Goal: Answer question/provide support: Share knowledge or assist other users

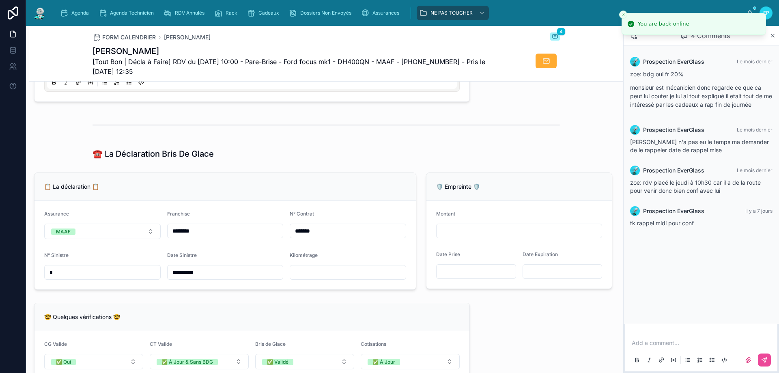
scroll to position [528, 0]
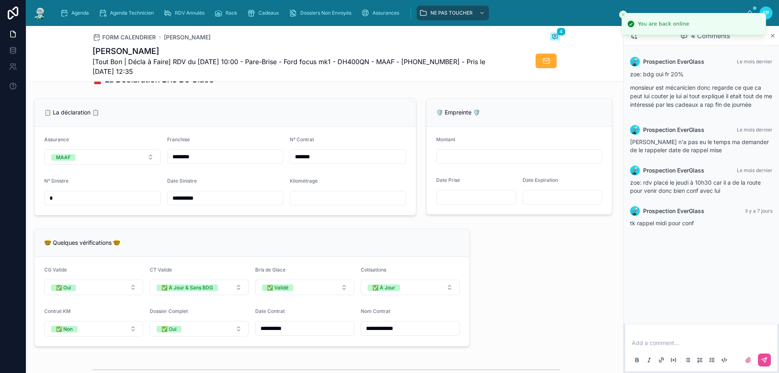
click at [304, 204] on input "text" at bounding box center [348, 197] width 116 height 11
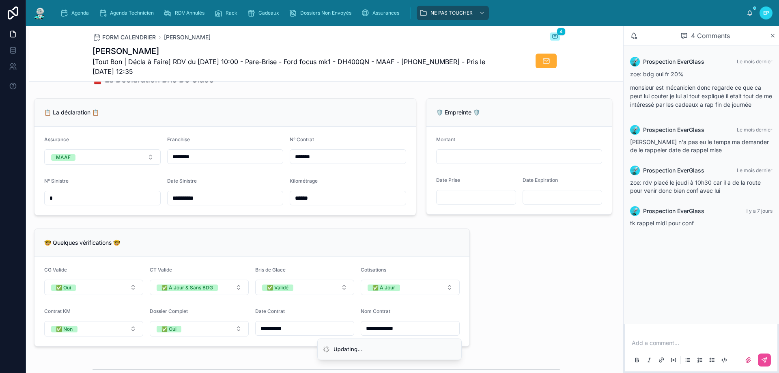
type input "******"
click at [337, 171] on form "**********" at bounding box center [226, 171] width 382 height 88
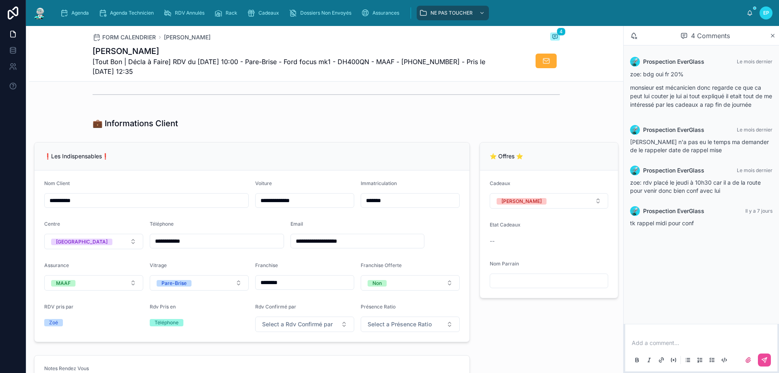
scroll to position [122, 0]
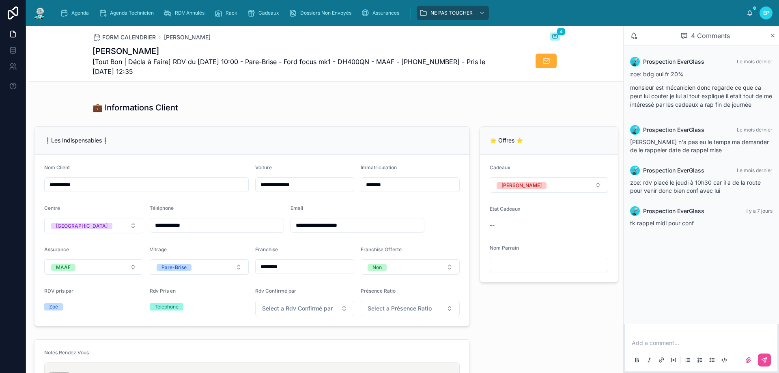
click at [291, 145] on div "❗Les Indispensables❗" at bounding box center [252, 140] width 416 height 8
click at [147, 145] on div "❗Les Indispensables❗" at bounding box center [252, 140] width 416 height 8
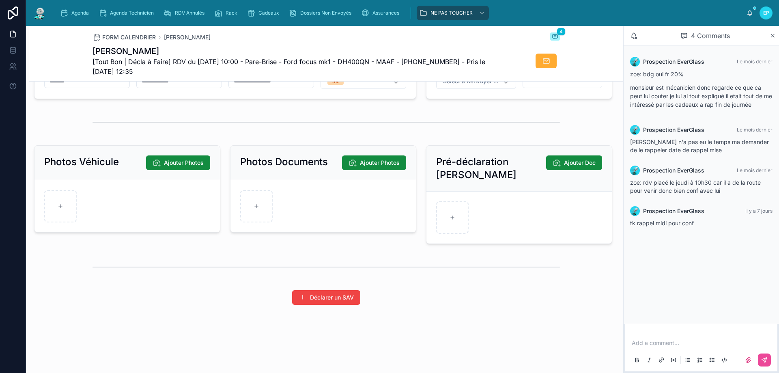
scroll to position [1080, 0]
click at [266, 207] on div at bounding box center [256, 206] width 32 height 32
type input "**********"
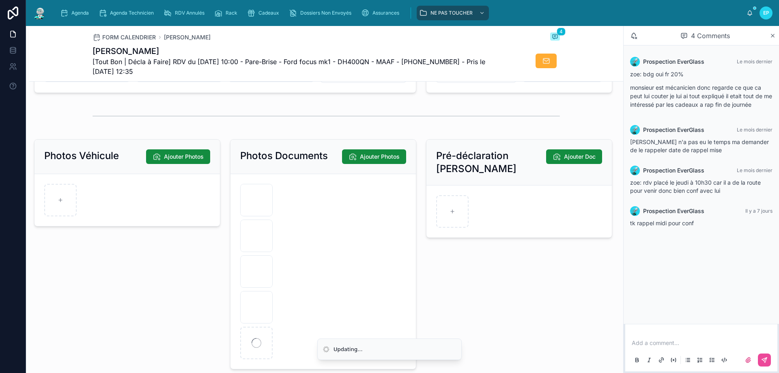
click at [171, 287] on div "Photos Véhicule Ajouter Photos" at bounding box center [127, 254] width 196 height 237
click at [257, 299] on icon "button" at bounding box center [257, 299] width 0 height 2
click at [272, 289] on icon "button" at bounding box center [273, 289] width 6 height 6
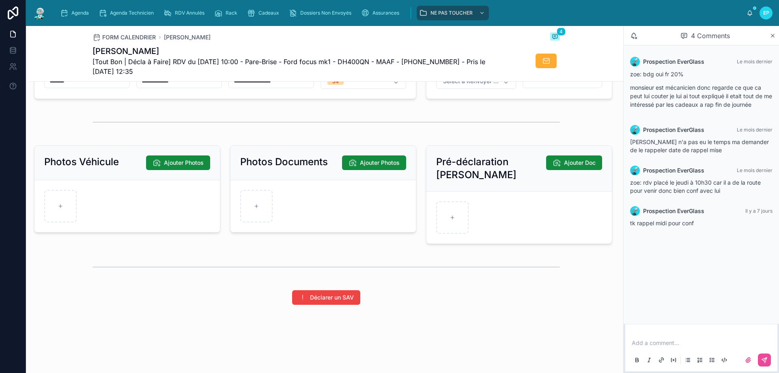
click at [349, 197] on form at bounding box center [324, 206] width 186 height 52
click at [246, 204] on div at bounding box center [256, 206] width 32 height 32
type input "**********"
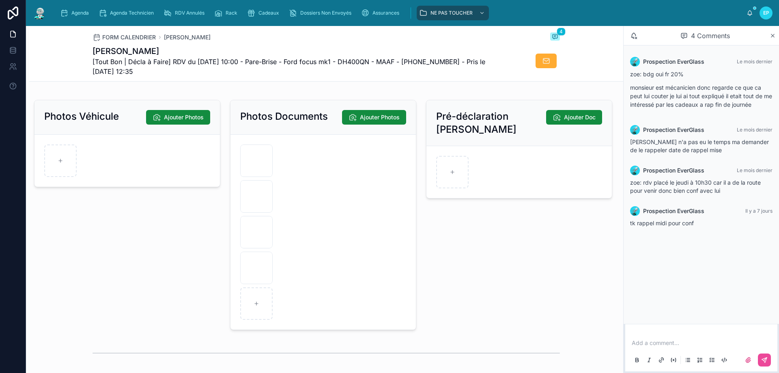
scroll to position [1161, 0]
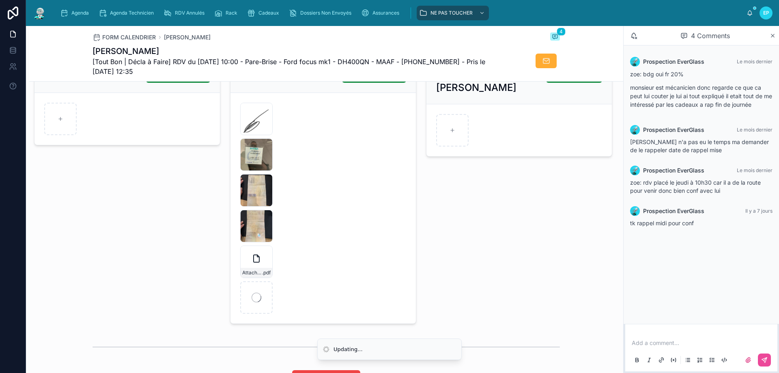
click at [121, 227] on div "Photos Véhicule Ajouter Photos" at bounding box center [127, 191] width 196 height 272
click at [68, 132] on div at bounding box center [60, 119] width 32 height 32
type input "**********"
click at [132, 236] on div "Photos Véhicule Ajouter Photos IMG_0366 .JPG IMG_0367 .JPG IMG_0369 .JPG IMG_03…" at bounding box center [127, 191] width 196 height 272
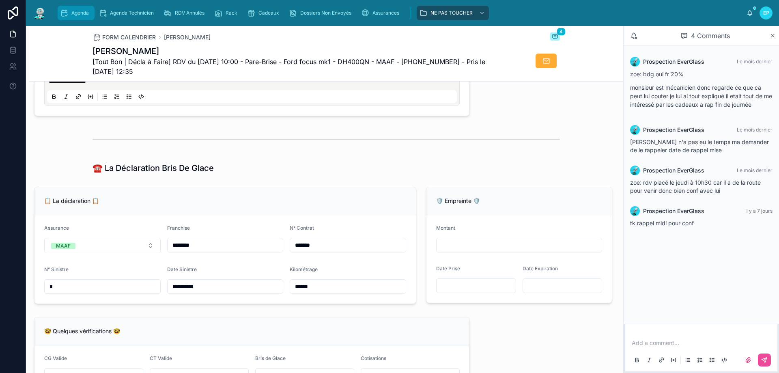
scroll to position [325, 0]
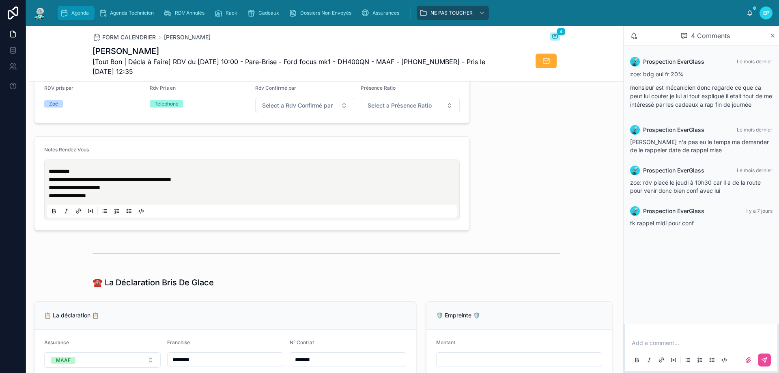
click at [73, 8] on div "Agenda" at bounding box center [76, 12] width 32 height 13
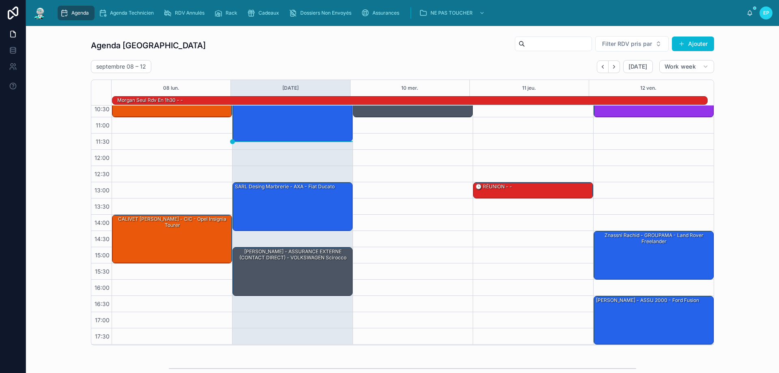
click at [450, 218] on div "09:30 – 11:00 BELKACEM THEO - MACIF - VOLKSWAGEN Golf AZ-159-JG IV 1.9 TDi 90cv" at bounding box center [413, 198] width 121 height 292
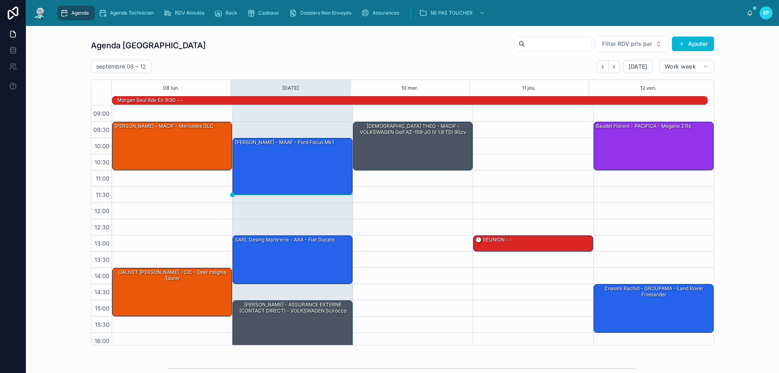
click at [398, 223] on div "09:30 – 11:00 BELKACEM THEO - MACIF - VOLKSWAGEN Golf AZ-159-JG IV 1.9 TDi 90cv" at bounding box center [413, 252] width 121 height 292
click at [268, 10] on span "Cadeaux" at bounding box center [269, 13] width 21 height 6
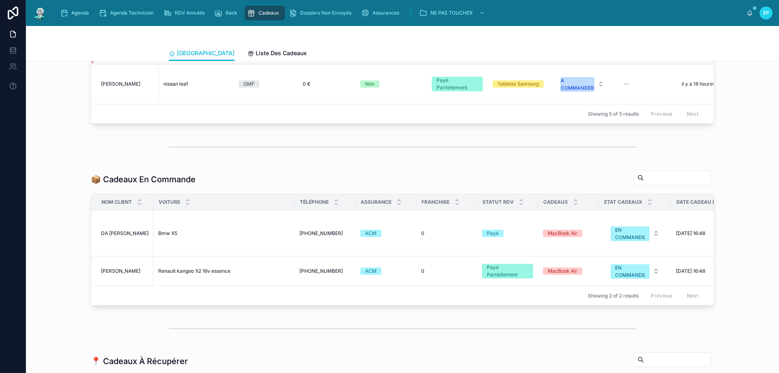
scroll to position [447, 0]
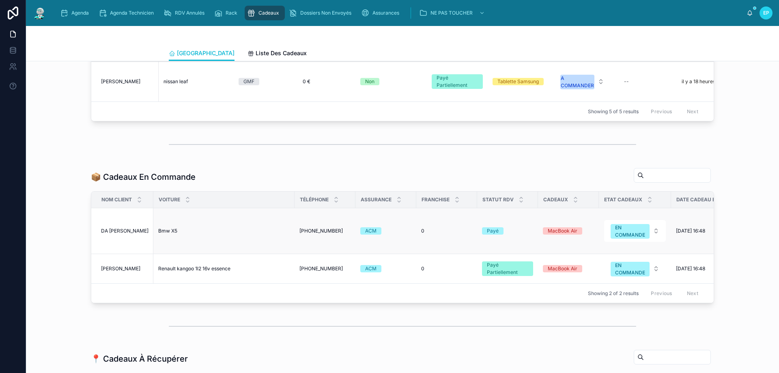
click at [172, 234] on span "Bmw X5" at bounding box center [167, 231] width 19 height 6
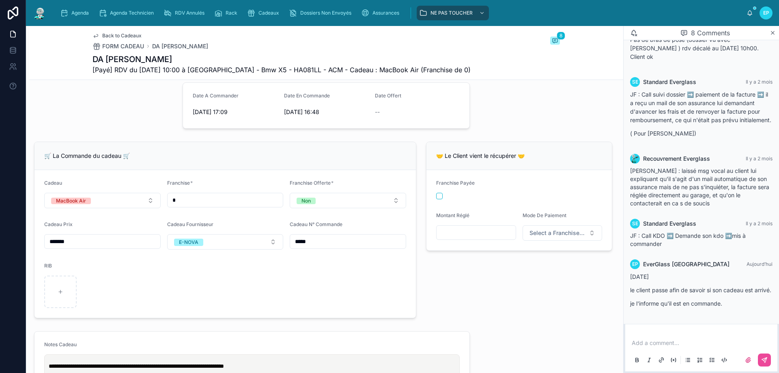
scroll to position [203, 0]
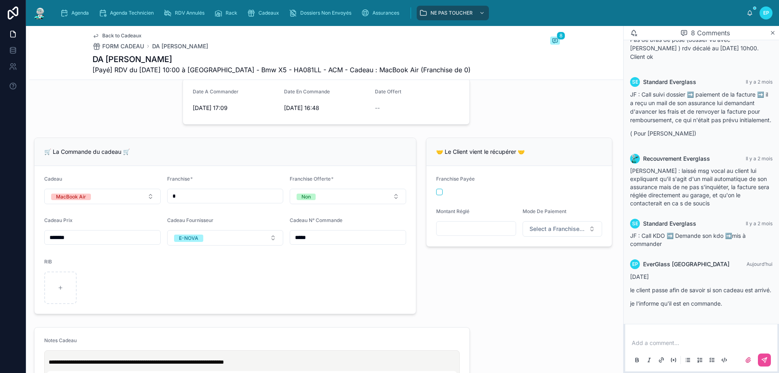
click at [641, 342] on p at bounding box center [703, 343] width 142 height 8
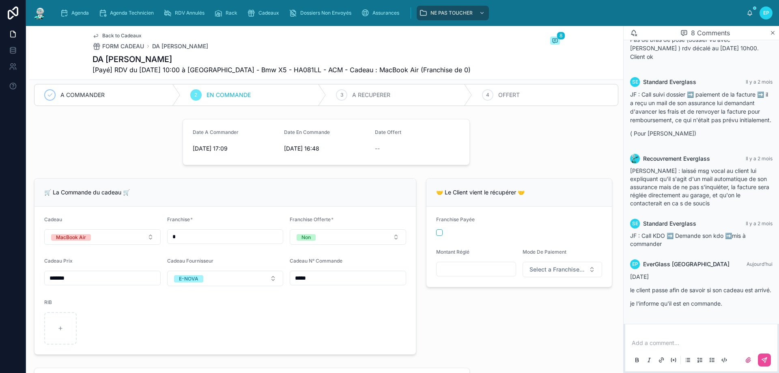
click at [654, 349] on div "Add a comment..." at bounding box center [701, 351] width 142 height 34
click at [651, 341] on p at bounding box center [703, 343] width 142 height 8
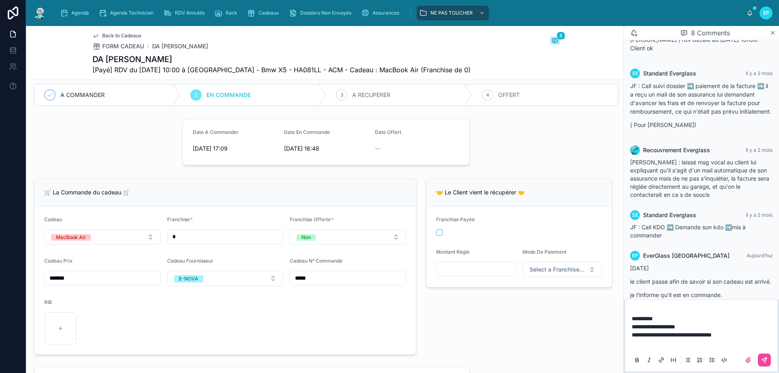
click at [734, 335] on p "**********" at bounding box center [703, 335] width 142 height 8
click at [765, 358] on icon at bounding box center [765, 360] width 6 height 6
click at [260, 14] on span "Cadeaux" at bounding box center [269, 13] width 21 height 6
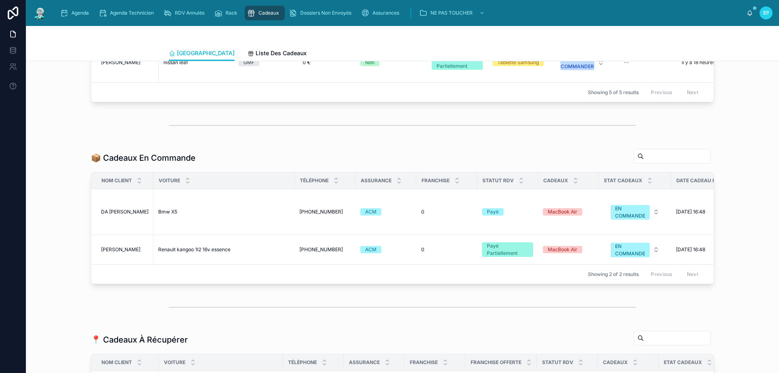
scroll to position [487, 0]
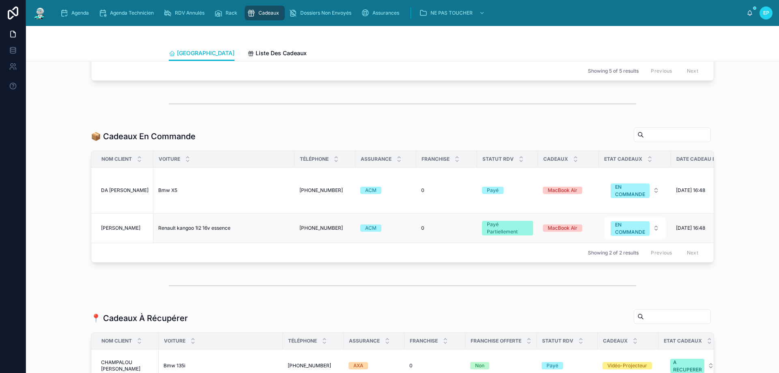
click at [209, 231] on span "Renault kangoo 1l2 16v essence" at bounding box center [194, 228] width 72 height 6
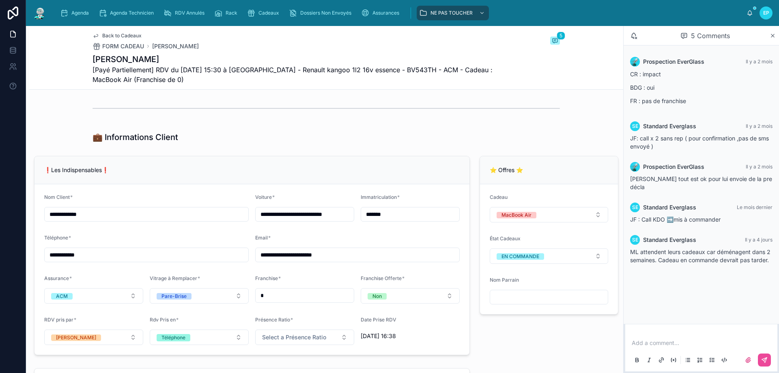
scroll to position [528, 0]
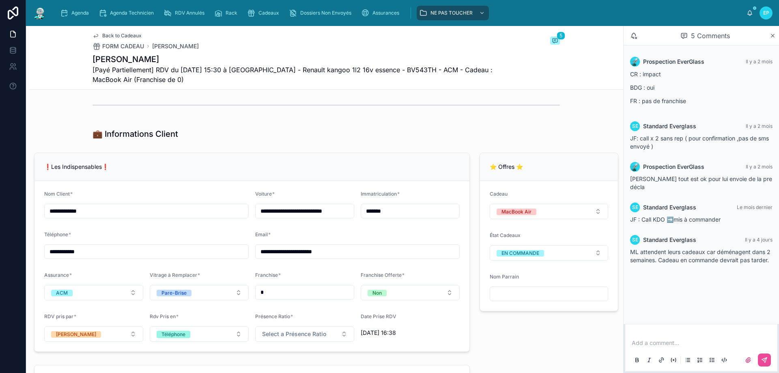
click at [699, 343] on p at bounding box center [703, 343] width 142 height 8
click at [689, 345] on p "**" at bounding box center [703, 343] width 142 height 8
click at [764, 354] on button at bounding box center [764, 360] width 13 height 13
click at [560, 257] on button "EN COMMANDE" at bounding box center [549, 252] width 119 height 15
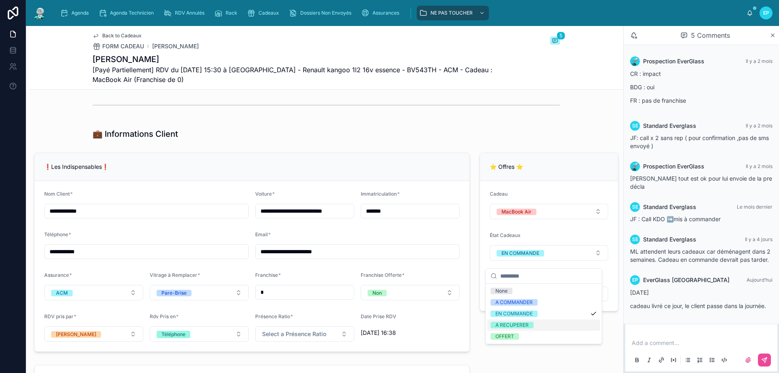
click at [528, 325] on div "A RECUPERER" at bounding box center [512, 325] width 33 height 6
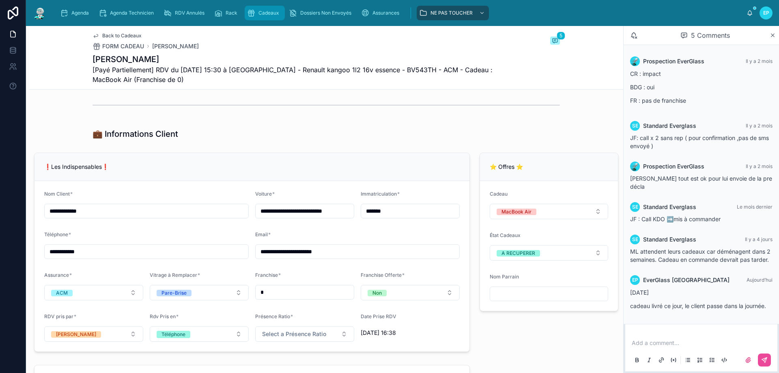
click at [263, 15] on span "Cadeaux" at bounding box center [269, 13] width 21 height 6
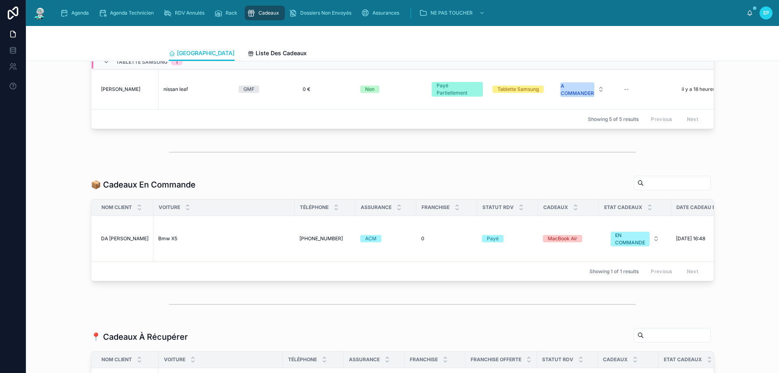
scroll to position [528, 0]
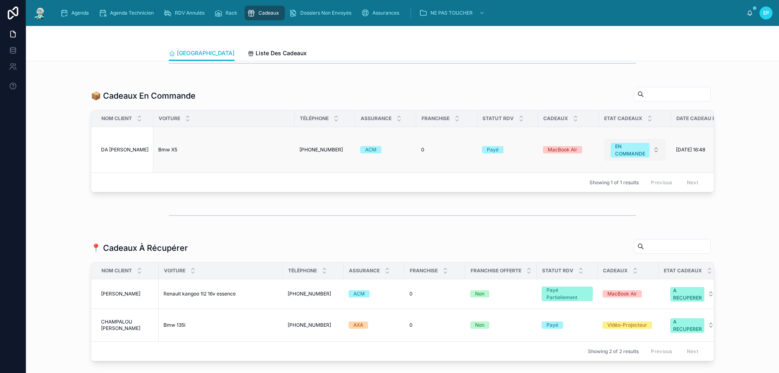
click at [655, 160] on button "EN COMMANDE" at bounding box center [635, 150] width 62 height 22
click at [635, 235] on span "A RECUPERER" at bounding box center [613, 234] width 43 height 7
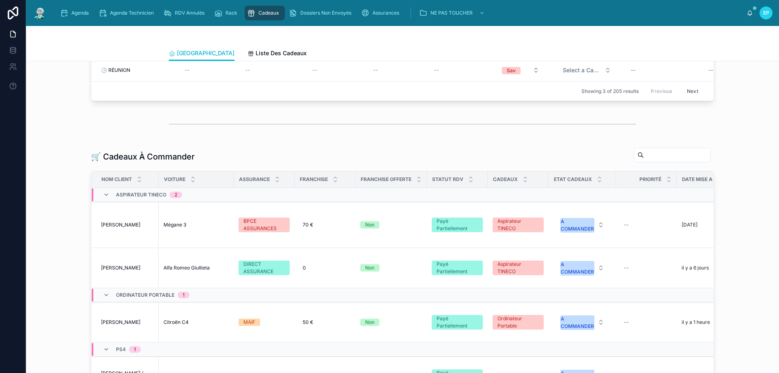
scroll to position [0, 0]
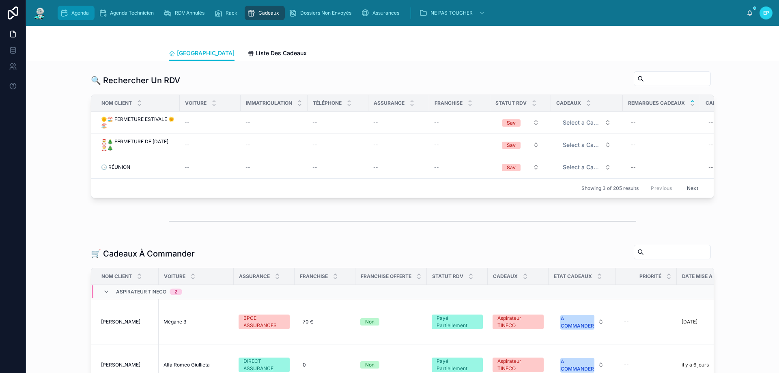
click at [79, 15] on span "Agenda" at bounding box center [79, 13] width 17 height 6
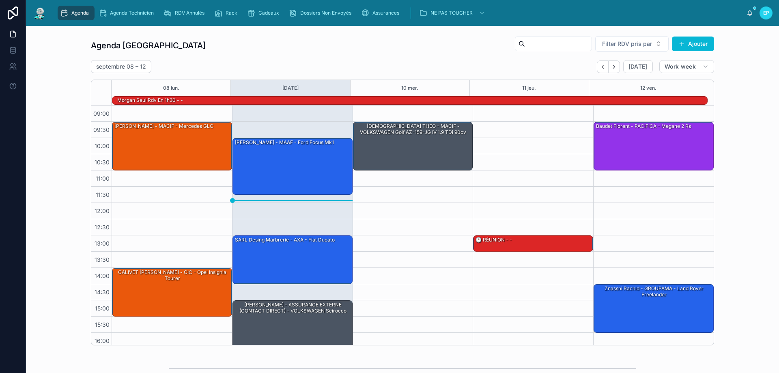
click at [410, 231] on div "09:30 – 11:00 BELKACEM THEO - MACIF - VOLKSWAGEN Golf AZ-159-JG IV 1.9 TDi 90cv" at bounding box center [413, 252] width 121 height 292
click at [415, 226] on div "09:30 – 11:00 BELKACEM THEO - MACIF - VOLKSWAGEN Golf AZ-159-JG IV 1.9 TDi 90cv" at bounding box center [413, 252] width 121 height 292
